Goal: Obtain resource: Download file/media

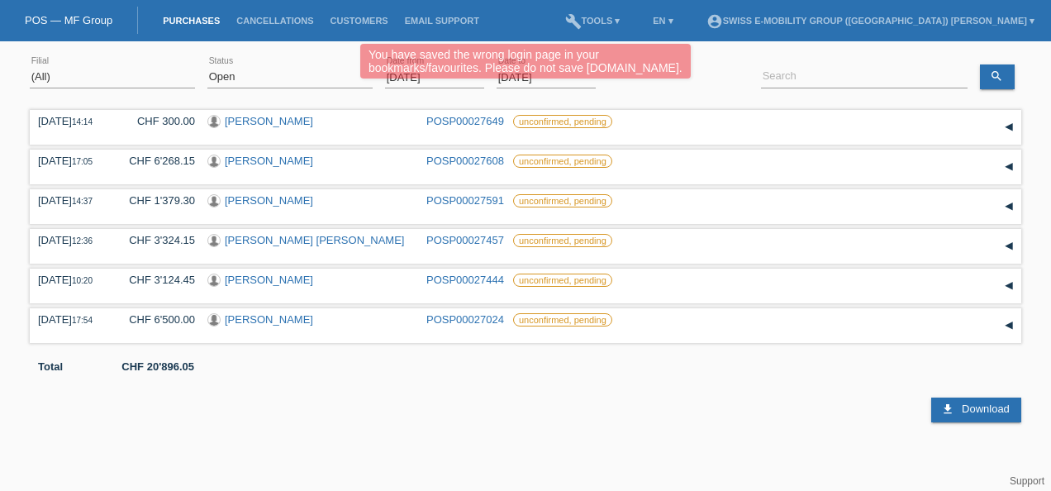
click at [818, 53] on div "You have saved the wrong login page in your bookmarks/favourites. Please do not…" at bounding box center [525, 63] width 631 height 39
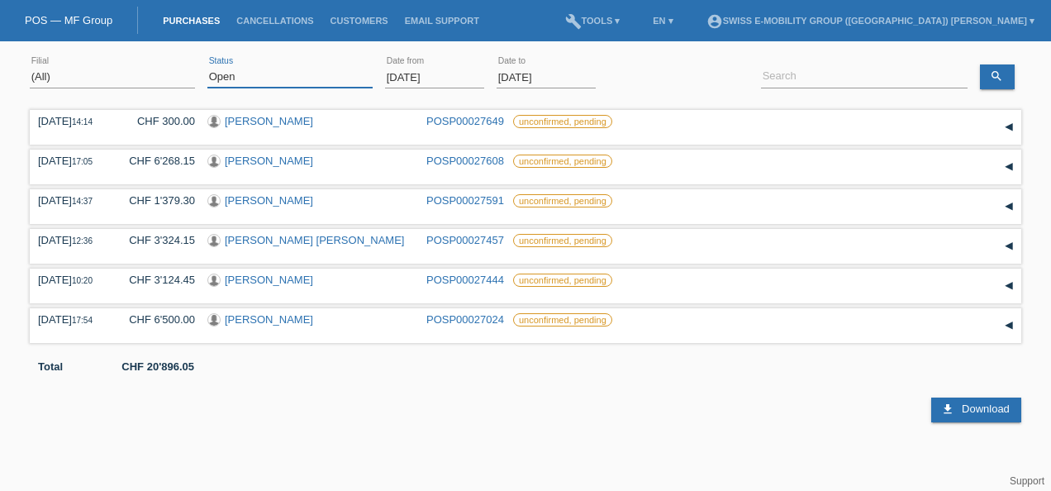
click at [243, 73] on select "(All) New Open Returned Stepped back / Cancelled Completed" at bounding box center [289, 77] width 165 height 20
select select "ALL"
click at [207, 67] on select "(All) New Open Returned Stepped back / Cancelled Completed" at bounding box center [289, 77] width 165 height 20
click at [455, 69] on input "[DATE]" at bounding box center [434, 77] width 99 height 21
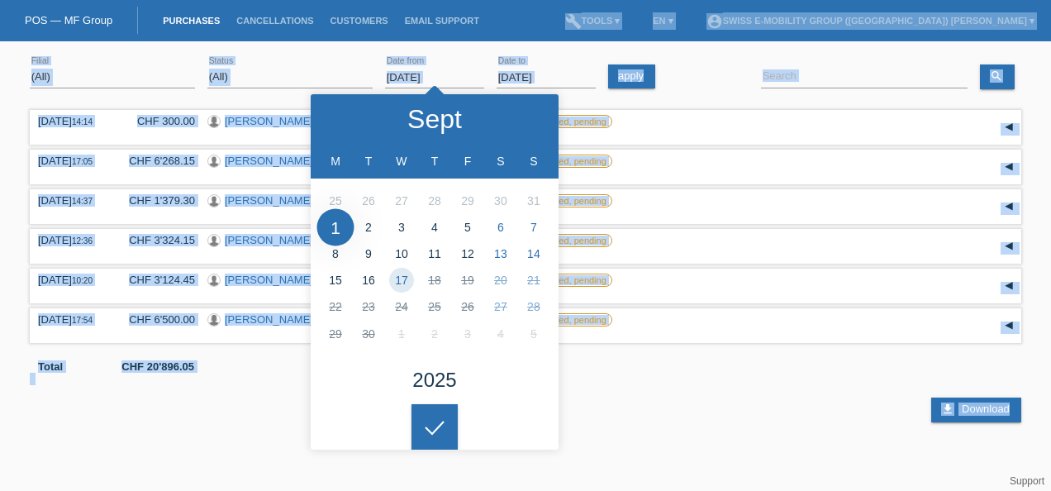
drag, startPoint x: 479, startPoint y: 38, endPoint x: 792, endPoint y: 417, distance: 490.8
click at [792, 417] on body "You have saved the wrong login page in your bookmarks/favourites. Please do not…" at bounding box center [525, 236] width 1051 height 373
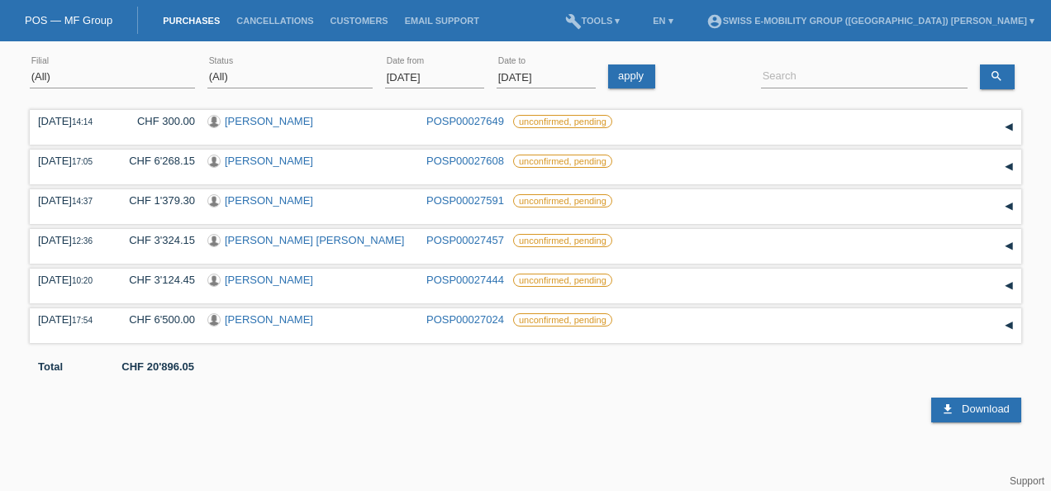
click at [792, 417] on div "download Download" at bounding box center [526, 398] width 992 height 50
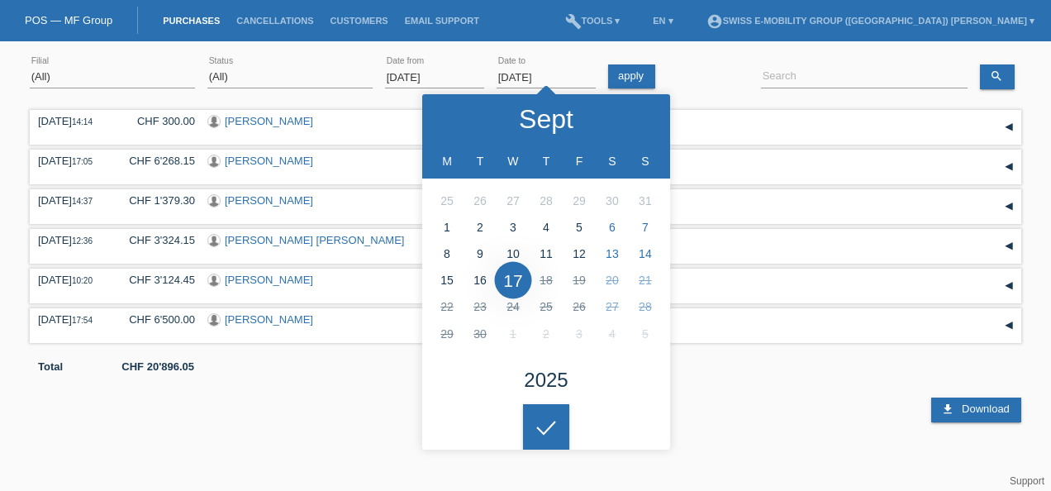
click at [552, 79] on input "[DATE]" at bounding box center [546, 77] width 99 height 21
type input "[DATE]"
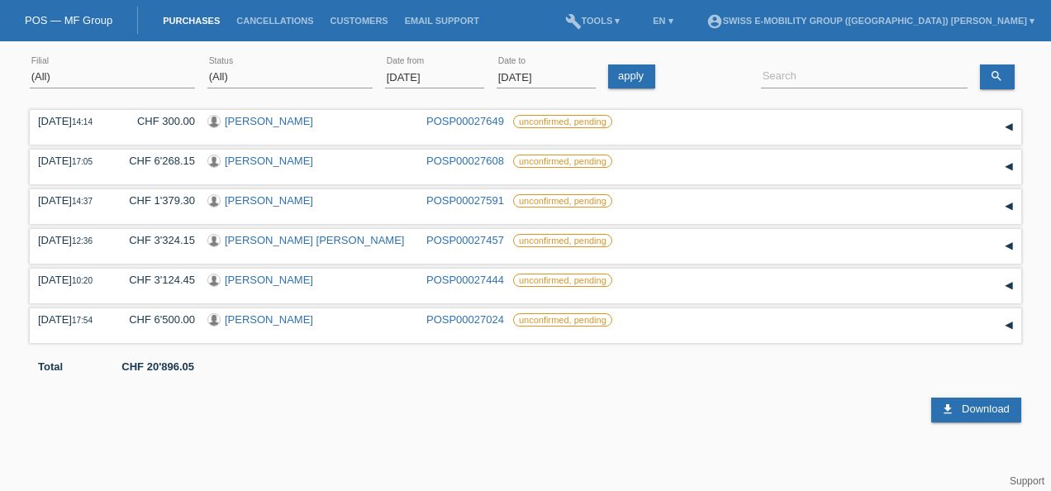
click at [559, 420] on body "You have saved the wrong login page in your bookmarks/favourites. Please do not…" at bounding box center [525, 236] width 1051 height 373
click at [559, 420] on div "download Download" at bounding box center [526, 398] width 992 height 50
click at [623, 73] on link "apply" at bounding box center [631, 76] width 47 height 24
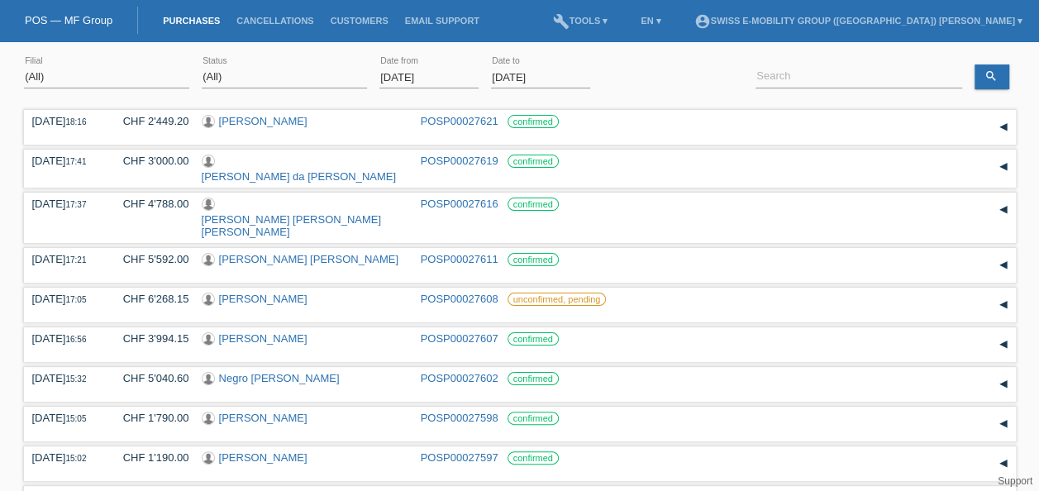
click at [620, 83] on div "apply" at bounding box center [630, 76] width 54 height 24
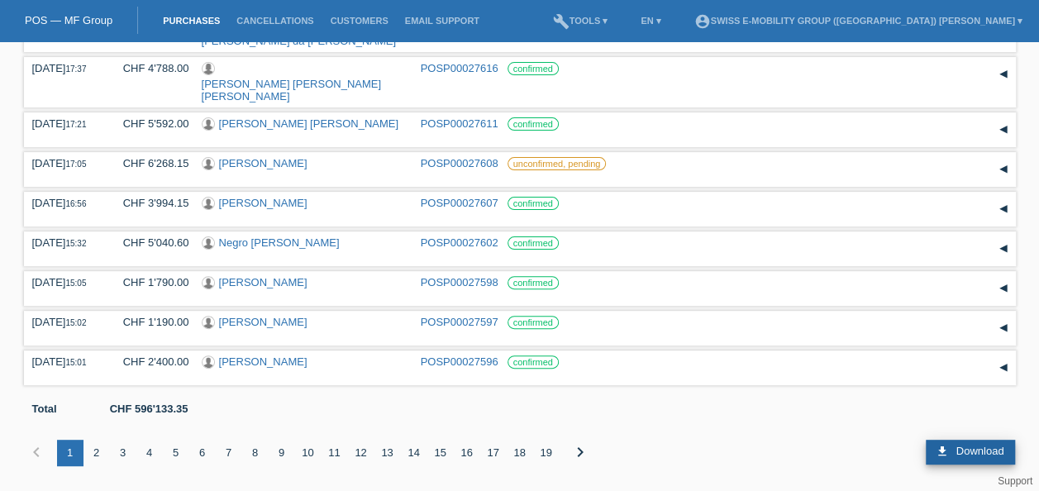
click at [961, 460] on link "download Download" at bounding box center [970, 452] width 89 height 25
click at [963, 449] on span "Download" at bounding box center [980, 451] width 48 height 12
